Goal: Task Accomplishment & Management: Complete application form

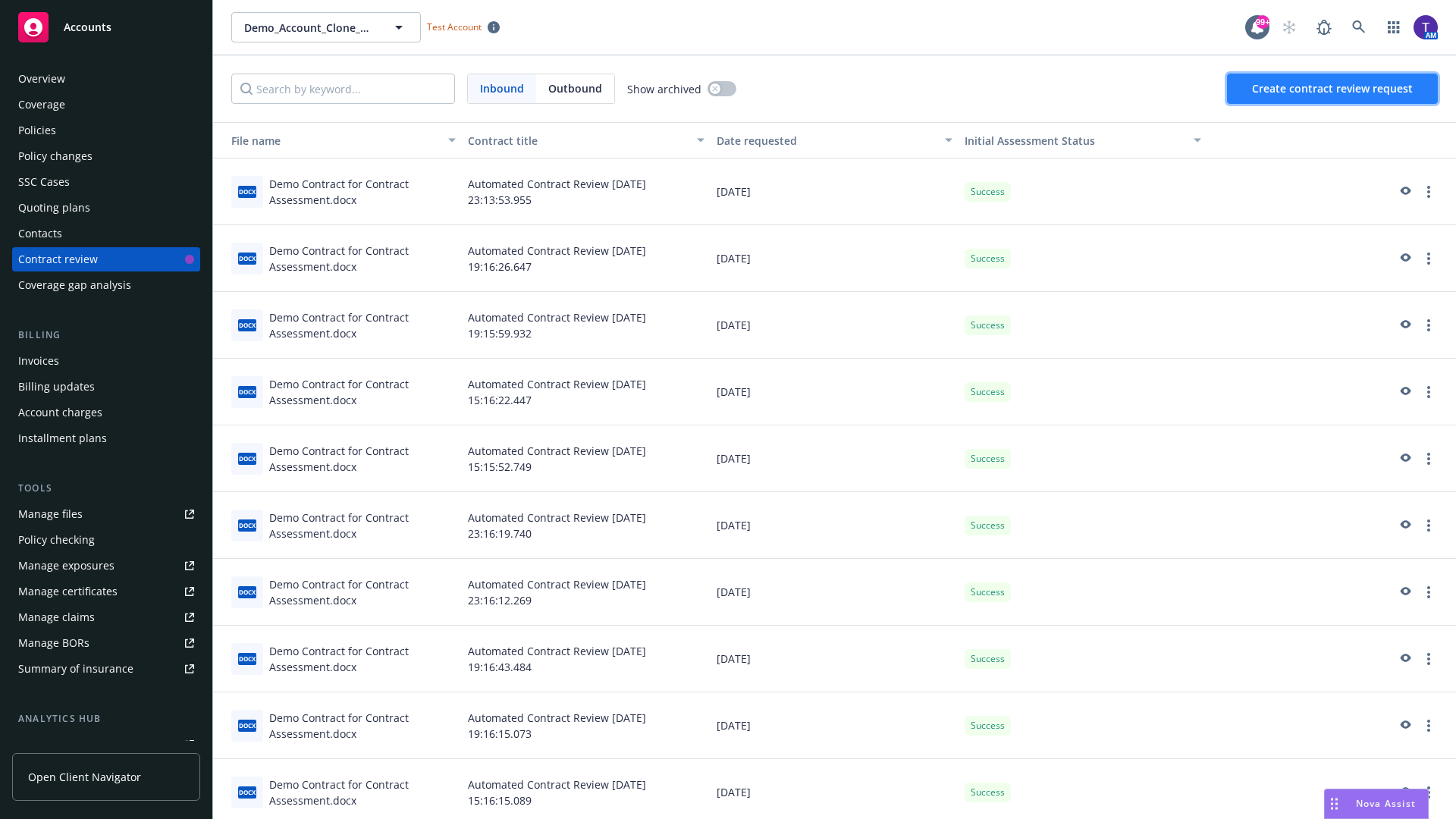
click at [1334, 88] on span "Create contract review request" at bounding box center [1333, 88] width 161 height 15
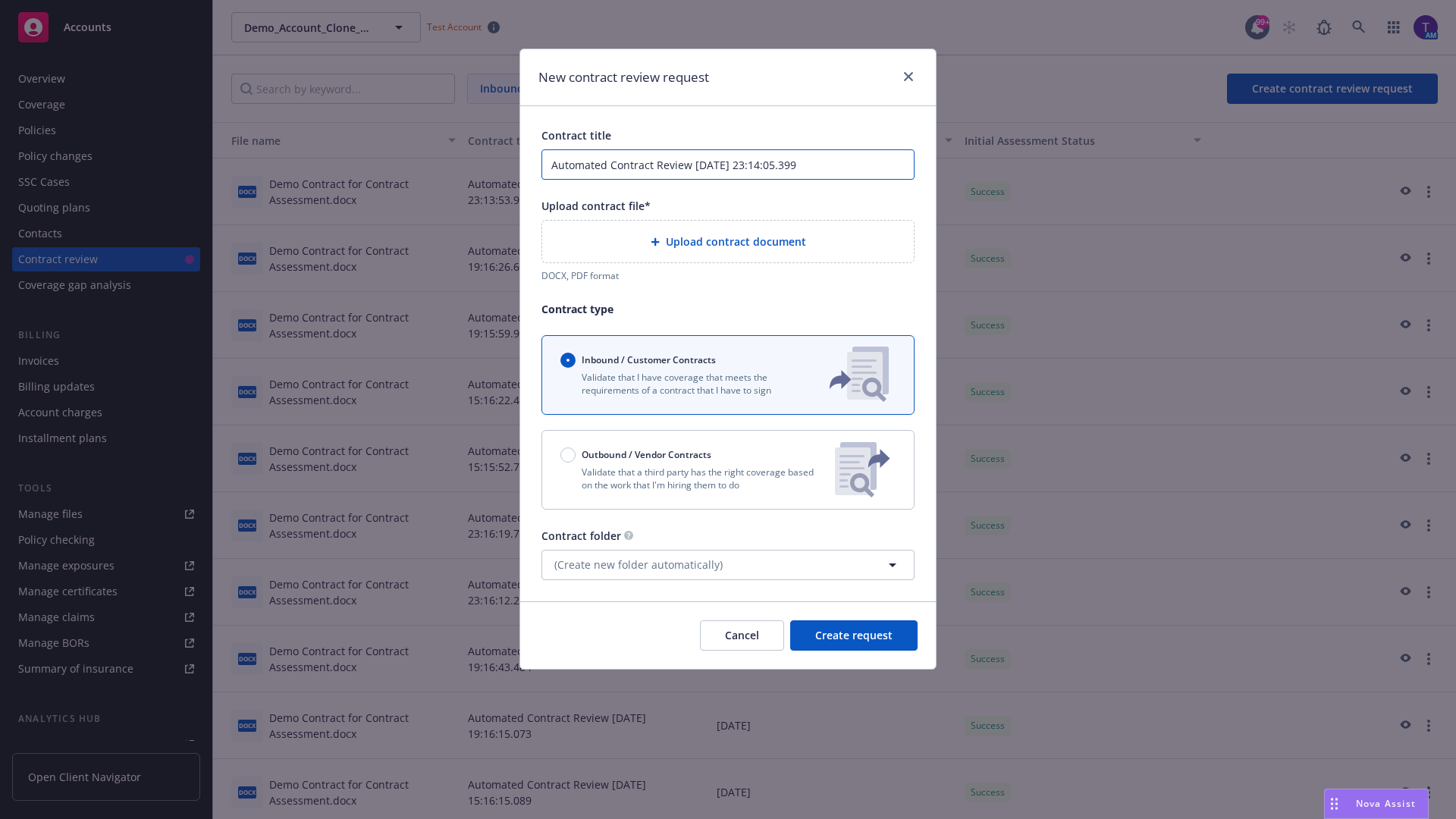
type input "Automated Contract Review [DATE] 23:14:05.399"
click at [728, 470] on p "Validate that a third party has the right coverage based on the work that I'm h…" at bounding box center [691, 478] width 262 height 26
radio input "false"
radio input "true"
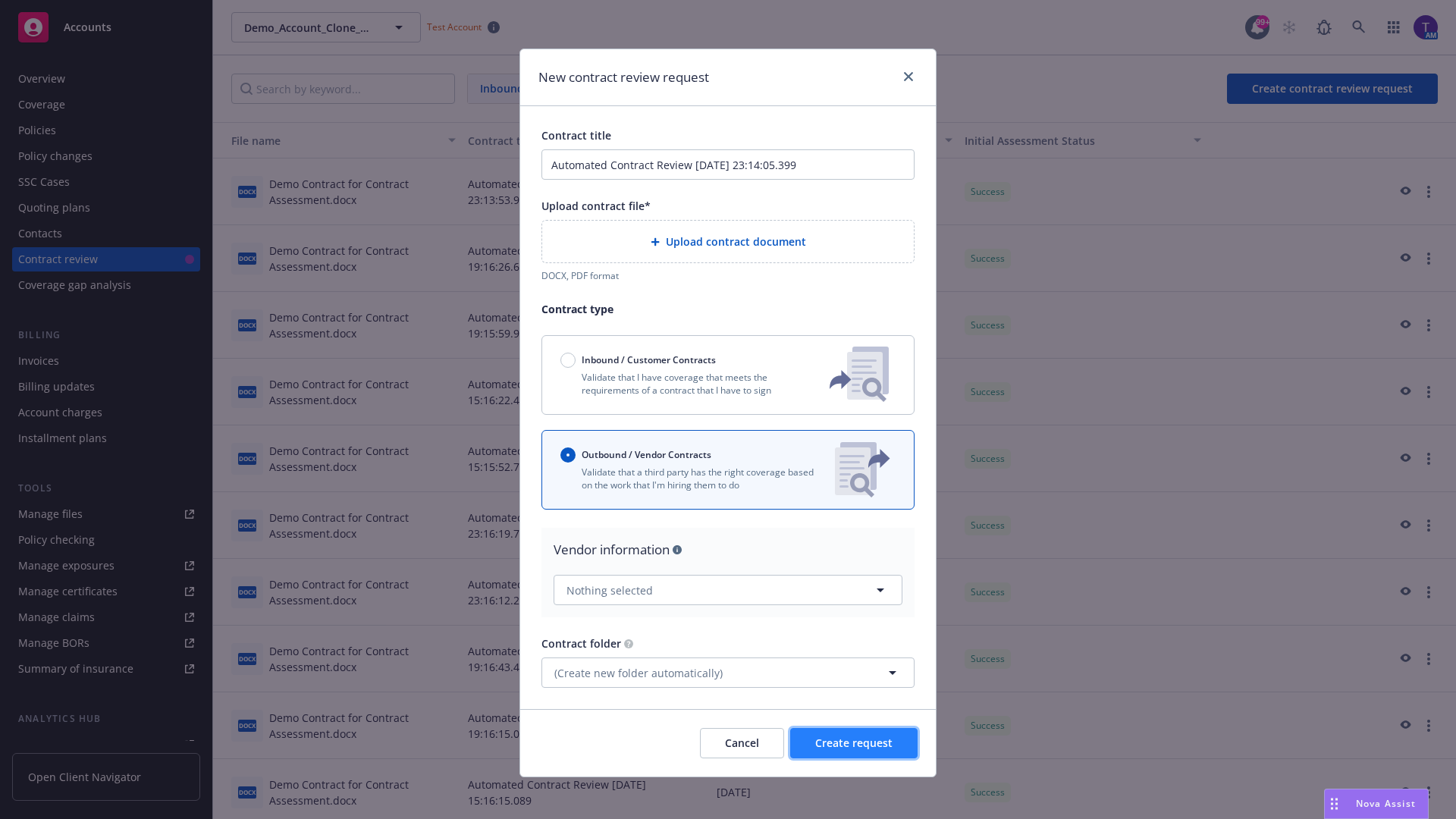
click at [854, 737] on span "Create request" at bounding box center [854, 742] width 78 height 15
